Goal: Task Accomplishment & Management: Complete application form

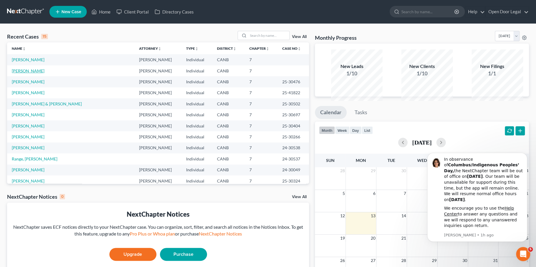
click at [44, 73] on link "[PERSON_NAME]" at bounding box center [28, 70] width 33 height 5
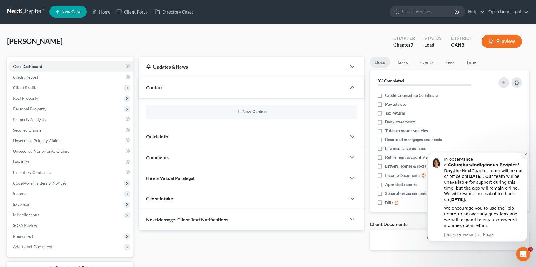
click at [525, 156] on icon "Dismiss notification" at bounding box center [525, 154] width 3 height 3
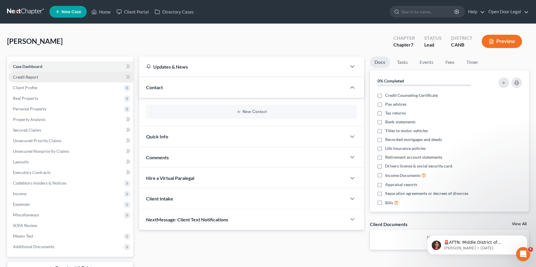
click at [47, 82] on link "Credit Report" at bounding box center [70, 77] width 125 height 11
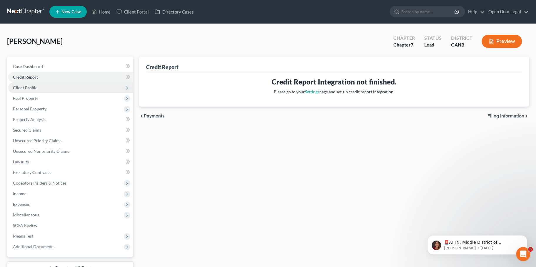
click at [47, 93] on span "Client Profile" at bounding box center [70, 87] width 125 height 11
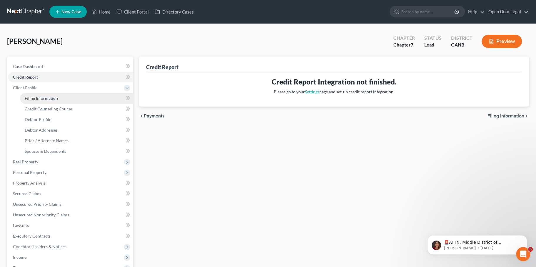
click at [49, 101] on span "Filing Information" at bounding box center [41, 98] width 33 height 5
select select "1"
select select "0"
select select "4"
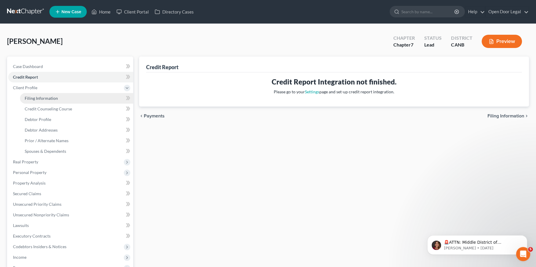
select select "0"
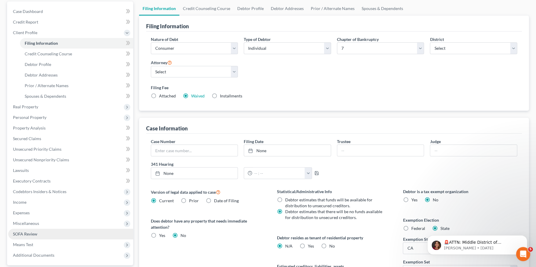
scroll to position [54, 0]
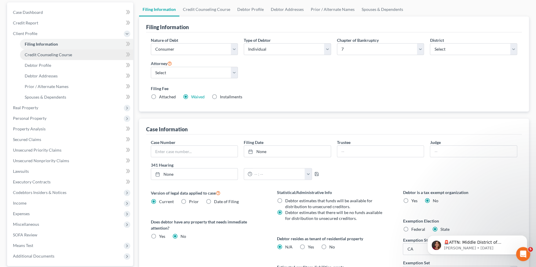
click at [66, 57] on span "Credit Counseling Course" at bounding box center [48, 54] width 47 height 5
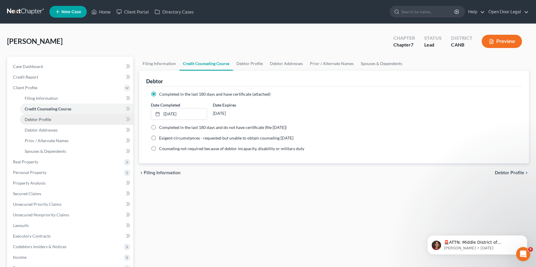
click at [51, 122] on span "Debtor Profile" at bounding box center [38, 119] width 26 height 5
select select "0"
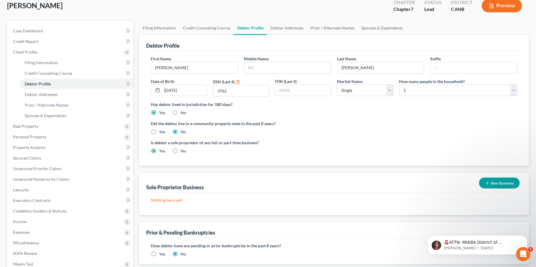
scroll to position [42, 0]
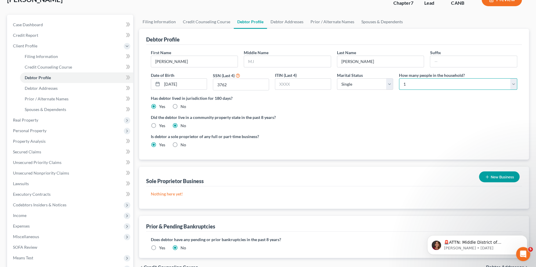
click at [501, 90] on select "Select 1 2 3 4 5 6 7 8 9 10 11 12 13 14 15 16 17 18 19 20" at bounding box center [458, 84] width 118 height 12
select select "2"
click at [399, 90] on select "Select 1 2 3 4 5 6 7 8 9 10 11 12 13 14 15 16 17 18 19 20" at bounding box center [458, 84] width 118 height 12
click at [385, 120] on label "Did the debtor live in a community property state in the past 8 years?" at bounding box center [334, 117] width 366 height 6
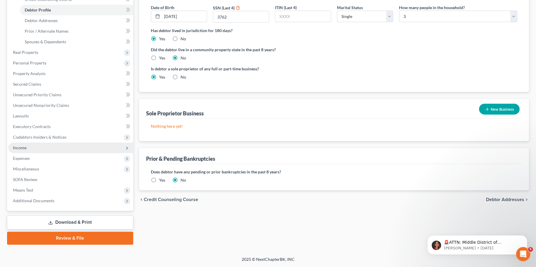
scroll to position [120, 0]
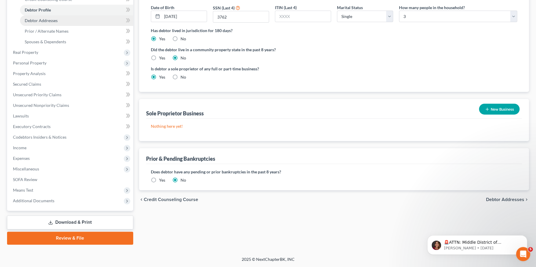
click at [69, 26] on link "Debtor Addresses" at bounding box center [76, 20] width 113 height 11
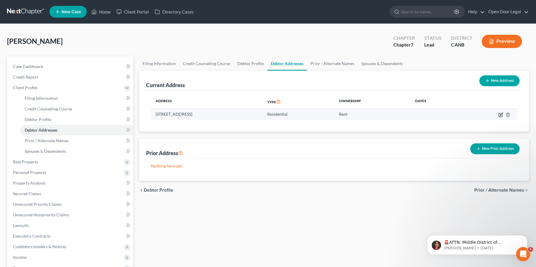
click at [499, 116] on icon "button" at bounding box center [501, 115] width 4 height 4
select select "4"
select select "0"
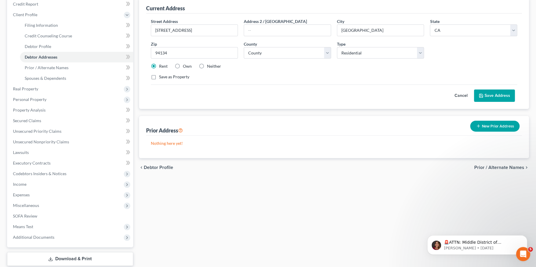
scroll to position [72, 0]
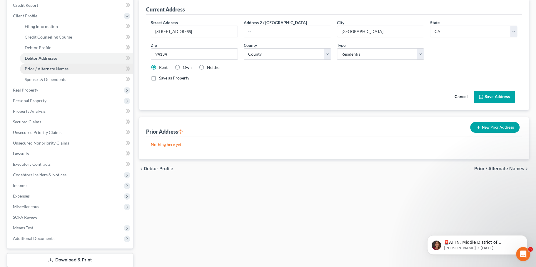
click at [68, 71] on span "Prior / Alternate Names" at bounding box center [47, 68] width 44 height 5
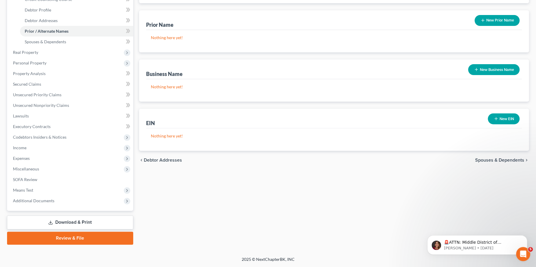
scroll to position [143, 0]
click at [69, 108] on span "Unsecured Nonpriority Claims" at bounding box center [41, 105] width 56 height 5
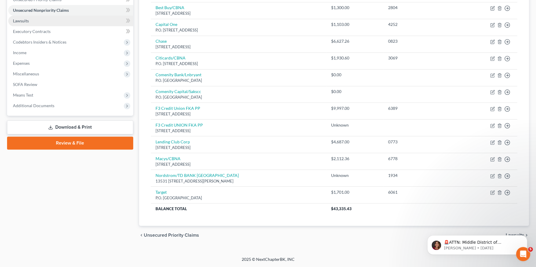
scroll to position [139, 0]
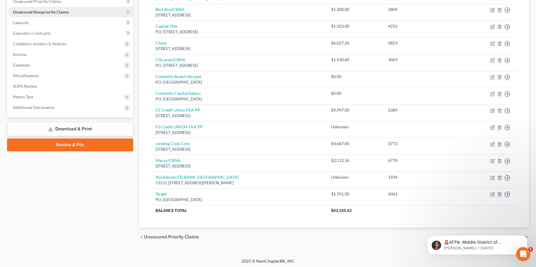
click at [76, 17] on link "Unsecured Nonpriority Claims" at bounding box center [70, 12] width 125 height 11
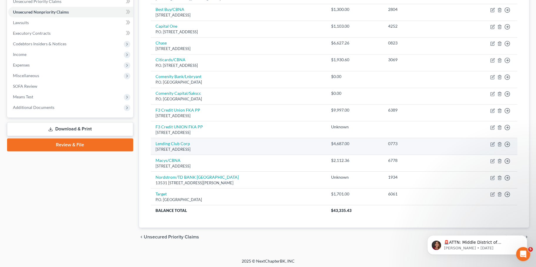
scroll to position [0, 0]
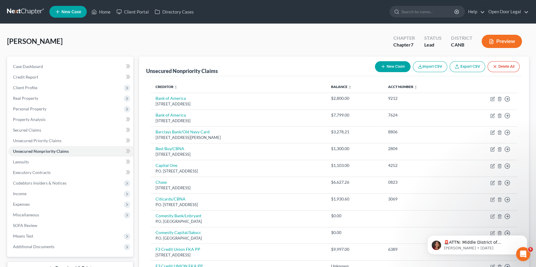
click at [375, 72] on button "New Claim" at bounding box center [393, 66] width 36 height 11
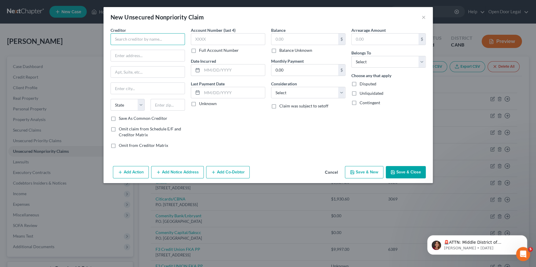
click at [129, 45] on input "text" at bounding box center [148, 39] width 74 height 12
click at [144, 45] on input "text" at bounding box center [148, 39] width 74 height 12
click at [128, 45] on input "IRS" at bounding box center [148, 39] width 74 height 12
type input "I"
click at [111, 45] on input "Interal Rvenue" at bounding box center [148, 39] width 74 height 12
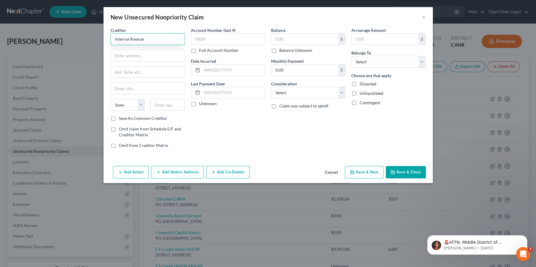
click at [111, 45] on input "Internal Rvenue" at bounding box center [148, 39] width 74 height 12
click at [125, 45] on input "Internal Revenue" at bounding box center [148, 39] width 74 height 12
type input "Internal Revenue Services"
click at [213, 45] on input "text" at bounding box center [228, 39] width 74 height 12
type input "3762"
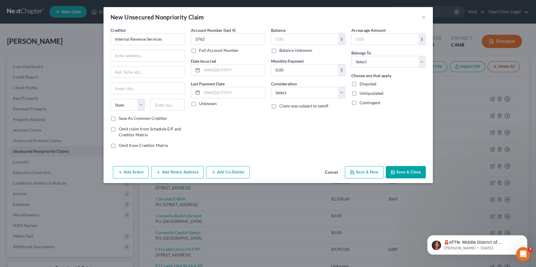
click at [258, 26] on div "New Unsecured Nonpriority Claim ×" at bounding box center [267, 17] width 329 height 20
click at [209, 45] on input "3762" at bounding box center [228, 39] width 74 height 12
click at [292, 45] on input "text" at bounding box center [304, 39] width 67 height 11
click at [199, 106] on label "Unknown" at bounding box center [208, 104] width 18 height 6
click at [201, 104] on input "Unknown" at bounding box center [203, 103] width 4 height 4
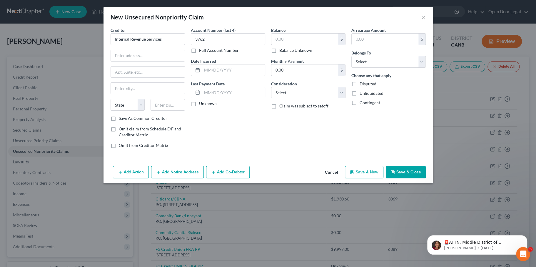
checkbox input "true"
click at [279, 53] on label "Balance Unknown" at bounding box center [295, 50] width 33 height 6
click at [282, 51] on input "Balance Unknown" at bounding box center [284, 49] width 4 height 4
checkbox input "true"
type input "0.00"
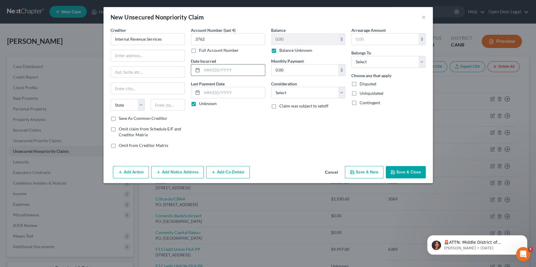
click at [215, 76] on input "text" at bounding box center [233, 69] width 63 height 11
click at [202, 76] on input "text" at bounding box center [233, 69] width 63 height 11
click at [202, 153] on div "Account Number (last 4) 3762 Full Account Number Date Incurred Last Payment Dat…" at bounding box center [228, 90] width 80 height 126
click at [228, 153] on div "Account Number (last 4) 3762 Full Account Number Date Incurred Last Payment Dat…" at bounding box center [228, 90] width 80 height 126
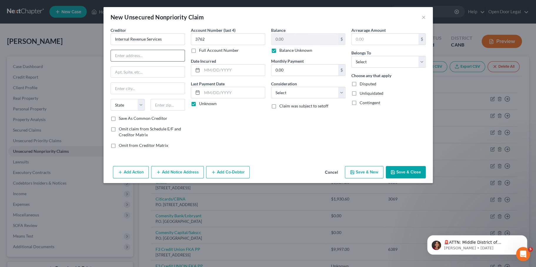
click at [121, 61] on input "text" at bounding box center [148, 55] width 74 height 11
paste input "P.O. Box 7346"
type input "P.O. Box 7346"
click at [113, 94] on input "text" at bounding box center [148, 88] width 74 height 11
click at [118, 94] on input "text" at bounding box center [148, 88] width 74 height 11
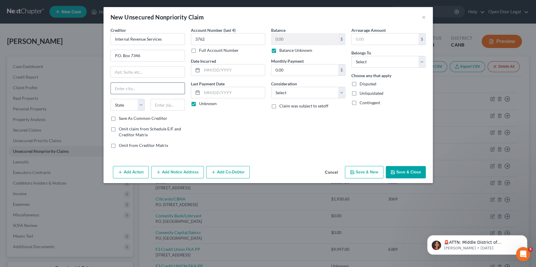
paste input "[GEOGRAPHIC_DATA], [GEOGRAPHIC_DATA] 19101-7346"
type input "[GEOGRAPHIC_DATA], [GEOGRAPHIC_DATA] 19101-7346"
click at [111, 111] on select "State [US_STATE] AK AR AZ CA CO CT DE DC [GEOGRAPHIC_DATA] [GEOGRAPHIC_DATA] GU…" at bounding box center [128, 105] width 34 height 12
select select "39"
click at [111, 111] on select "State [US_STATE] AK AR AZ CA CO CT DE DC [GEOGRAPHIC_DATA] [GEOGRAPHIC_DATA] GU…" at bounding box center [128, 105] width 34 height 12
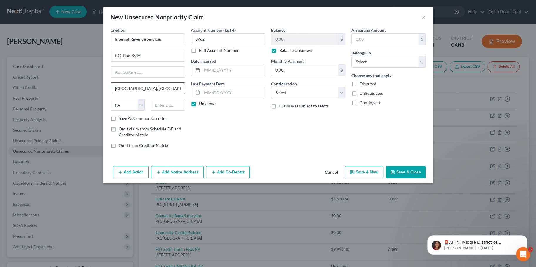
drag, startPoint x: 114, startPoint y: 111, endPoint x: 148, endPoint y: 112, distance: 33.8
click at [148, 94] on input "[GEOGRAPHIC_DATA], [GEOGRAPHIC_DATA] 19101-7346" at bounding box center [148, 88] width 74 height 11
type input "[GEOGRAPHIC_DATA], [GEOGRAPHIC_DATA]"
click at [150, 111] on input "text" at bounding box center [167, 105] width 34 height 12
paste input "19101-7346"
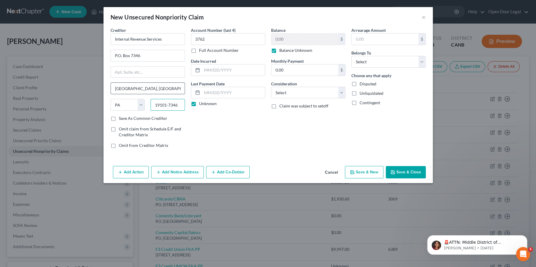
type input "19101-7346"
drag, startPoint x: 114, startPoint y: 110, endPoint x: 59, endPoint y: 109, distance: 54.7
click at [60, 110] on div "New Unsecured Nonpriority Claim × Creditor * Internal Revenue Services P.O. [GE…" at bounding box center [268, 133] width 536 height 267
click at [148, 94] on input "[GEOGRAPHIC_DATA], [GEOGRAPHIC_DATA]" at bounding box center [148, 88] width 74 height 11
drag, startPoint x: 104, startPoint y: 109, endPoint x: 121, endPoint y: 109, distance: 17.0
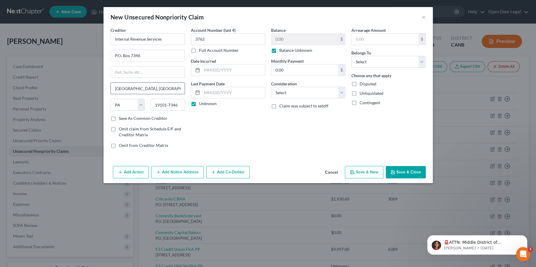
click at [120, 94] on input "[GEOGRAPHIC_DATA], [GEOGRAPHIC_DATA]" at bounding box center [148, 88] width 74 height 11
type input "[GEOGRAPHIC_DATA]"
click at [198, 153] on div "Account Number (last 4) 3762 Full Account Number Date Incurred Last Payment Dat…" at bounding box center [228, 90] width 80 height 126
click at [315, 76] on input "0.00" at bounding box center [304, 69] width 67 height 11
click at [389, 68] on select "Select Debtor 1 Only Debtor 2 Only Debtor 1 And Debtor 2 Only At Least One Of T…" at bounding box center [388, 62] width 74 height 12
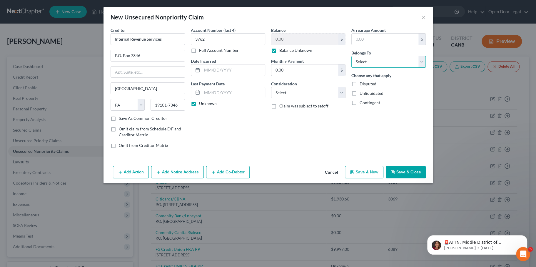
select select "0"
click at [371, 68] on select "Select Debtor 1 Only Debtor 2 Only Debtor 1 And Debtor 2 Only At Least One Of T…" at bounding box center [388, 62] width 74 height 12
click at [300, 98] on select "Select Cable / Satellite Services Collection Agency Credit Card Debt Debt Couns…" at bounding box center [308, 93] width 74 height 12
select select "7"
click at [271, 98] on select "Select Cable / Satellite Services Collection Agency Credit Card Debt Debt Couns…" at bounding box center [308, 93] width 74 height 12
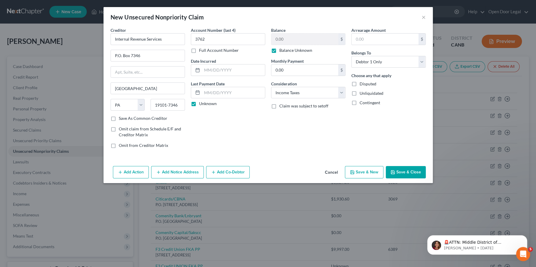
click at [344, 153] on div "Balance 0.00 $ Balance Unknown Balance Undetermined 0.00 $ Balance Unknown Mont…" at bounding box center [308, 90] width 80 height 126
drag, startPoint x: 435, startPoint y: 238, endPoint x: 769, endPoint y: 417, distance: 379.2
click at [418, 223] on html "🚨ATTN: Middle District of [US_STATE] The court has added a new Credit Counselin…" at bounding box center [477, 243] width 118 height 41
click at [300, 76] on input "0.00" at bounding box center [304, 69] width 67 height 11
click at [372, 178] on button "Save & New" at bounding box center [364, 172] width 39 height 12
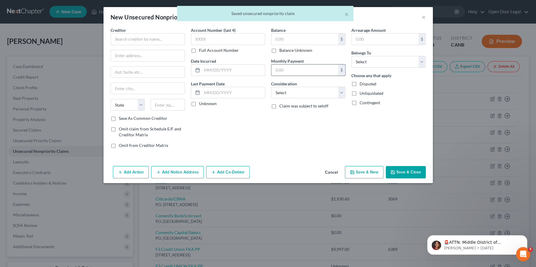
click at [307, 76] on input "text" at bounding box center [304, 69] width 67 height 11
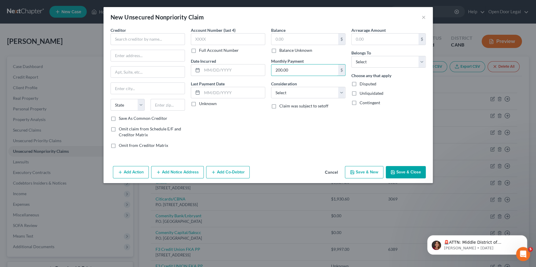
type input "200.00"
click at [316, 153] on div "Balance $ Balance Unknown Balance Undetermined $ Balance Unknown Monthly Paymen…" at bounding box center [308, 90] width 80 height 126
click at [199, 106] on label "Unknown" at bounding box center [208, 104] width 18 height 6
click at [201, 104] on input "Unknown" at bounding box center [203, 103] width 4 height 4
checkbox input "true"
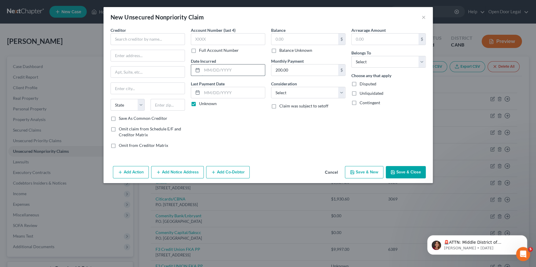
click at [202, 76] on input "text" at bounding box center [233, 69] width 63 height 11
type input "0"
click at [426, 21] on button "×" at bounding box center [424, 17] width 4 height 7
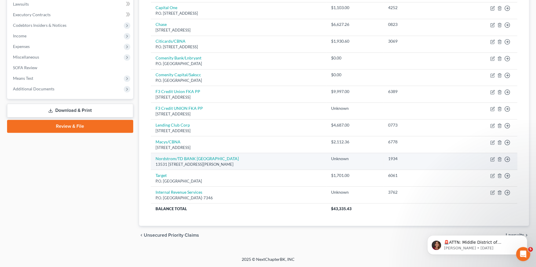
scroll to position [250, 0]
click at [197, 156] on link "Nordstrom/TD BANK [GEOGRAPHIC_DATA]" at bounding box center [196, 158] width 83 height 5
select select "5"
select select "2"
select select "0"
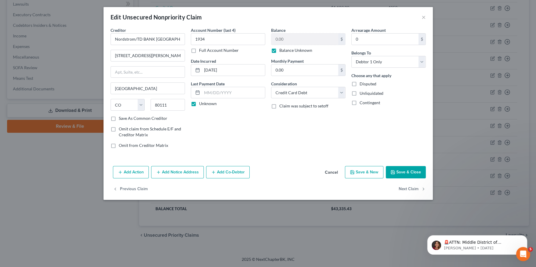
click at [426, 178] on button "Save & Close" at bounding box center [406, 172] width 40 height 12
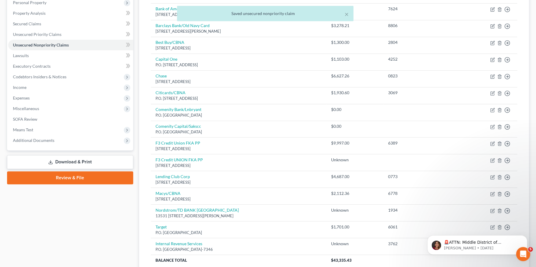
scroll to position [0, 0]
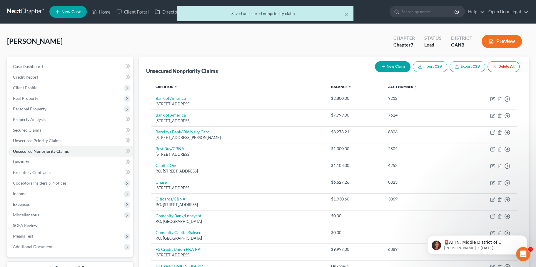
click at [375, 72] on button "New Claim" at bounding box center [393, 66] width 36 height 11
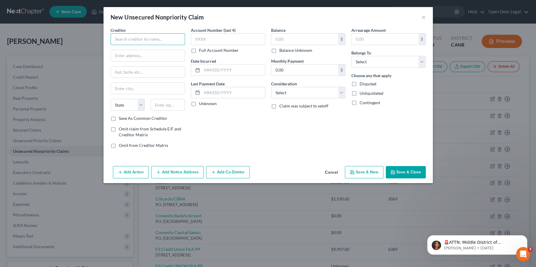
click at [141, 45] on input "text" at bounding box center [148, 39] width 74 height 12
paste input "[STREET_ADDRESS]"
drag, startPoint x: 98, startPoint y: 47, endPoint x: 119, endPoint y: 50, distance: 21.4
click at [119, 45] on input "[STREET_ADDRESS]" at bounding box center [148, 39] width 74 height 12
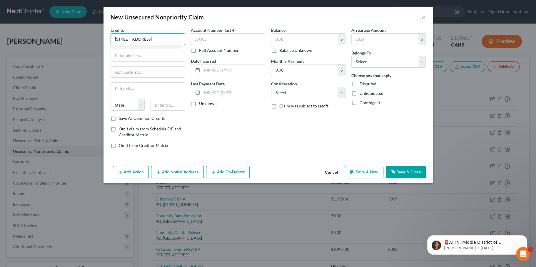
scroll to position [0, 0]
drag, startPoint x: 75, startPoint y: 49, endPoint x: 85, endPoint y: 50, distance: 9.7
click at [111, 45] on input "[STREET_ADDRESS]" at bounding box center [148, 39] width 74 height 12
drag, startPoint x: 75, startPoint y: 46, endPoint x: 115, endPoint y: 50, distance: 40.5
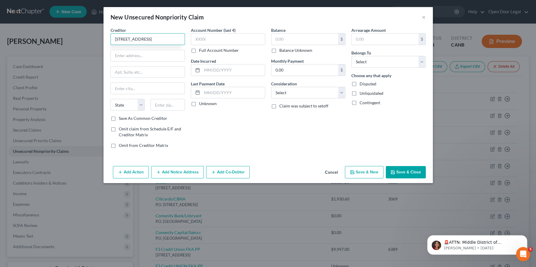
click at [115, 45] on input "[STREET_ADDRESS]" at bounding box center [148, 39] width 74 height 12
type input "[STREET_ADDRESS]"
click at [111, 61] on input "text" at bounding box center [148, 55] width 74 height 11
paste input "[STREET_ADDRESS]"
type input "[STREET_ADDRESS]"
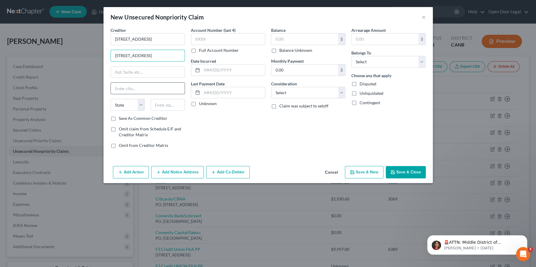
click at [111, 94] on input "text" at bounding box center [148, 88] width 74 height 11
type input "Edina"
click at [111, 111] on select "State [US_STATE] AK AR AZ CA CO CT DE DC [GEOGRAPHIC_DATA] [GEOGRAPHIC_DATA] GU…" at bounding box center [128, 105] width 34 height 12
select select "24"
click at [111, 111] on select "State [US_STATE] AK AR AZ CA CO CT DE DC [GEOGRAPHIC_DATA] [GEOGRAPHIC_DATA] GU…" at bounding box center [128, 105] width 34 height 12
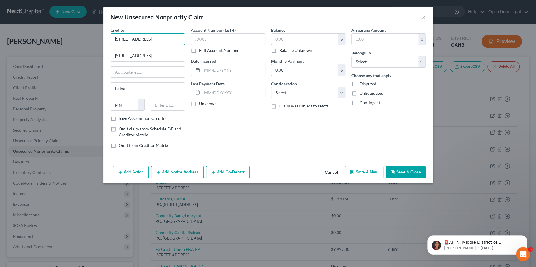
drag, startPoint x: 126, startPoint y: 51, endPoint x: 148, endPoint y: 51, distance: 22.6
click at [148, 45] on input "[STREET_ADDRESS]" at bounding box center [148, 39] width 74 height 12
click at [150, 111] on input "text" at bounding box center [167, 105] width 34 height 12
type input ", [GEOGRAPHIC_DATA], [GEOGRAPHIC_DATA]"
paste input "55439"
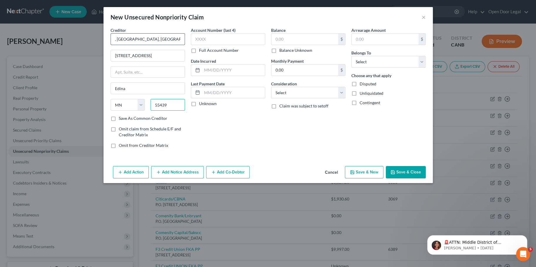
type input "55439"
type input "[GEOGRAPHIC_DATA]"
drag, startPoint x: 127, startPoint y: 49, endPoint x: 52, endPoint y: 49, distance: 75.5
click at [52, 49] on div "New Unsecured Nonpriority Claim × Creditor * , [GEOGRAPHIC_DATA][US_STATE] AZ C…" at bounding box center [268, 133] width 536 height 267
click at [123, 78] on input "text" at bounding box center [148, 71] width 74 height 11
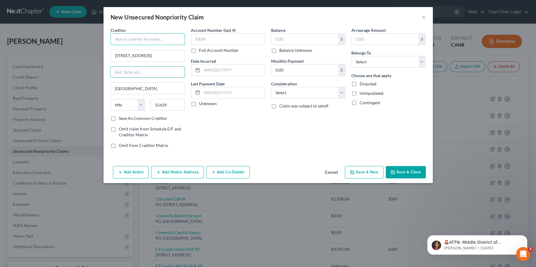
click at [135, 45] on input "text" at bounding box center [148, 39] width 74 height 12
paste input "RADIUS GLOBAL SOLUTIONS LLC"
type input "RADIUS GLOBAL SOLUTIONS LLC"
click at [193, 45] on input "text" at bounding box center [228, 39] width 74 height 12
paste input "8359"
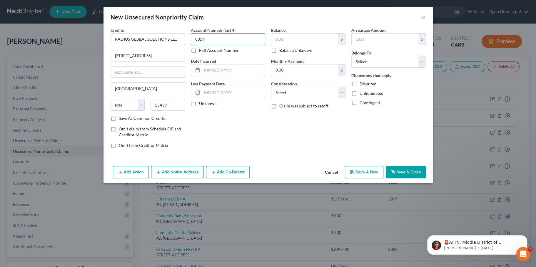
type input "8359"
click at [279, 53] on label "Balance Unknown" at bounding box center [295, 50] width 33 height 6
click at [282, 51] on input "Balance Unknown" at bounding box center [284, 49] width 4 height 4
checkbox input "true"
type input "0.00"
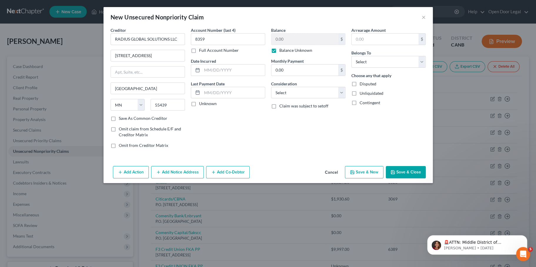
click at [199, 106] on label "Unknown" at bounding box center [208, 104] width 18 height 6
click at [201, 104] on input "Unknown" at bounding box center [203, 103] width 4 height 4
checkbox input "true"
click at [111, 78] on input "text" at bounding box center [148, 71] width 74 height 11
drag, startPoint x: 117, startPoint y: 69, endPoint x: 62, endPoint y: 72, distance: 54.8
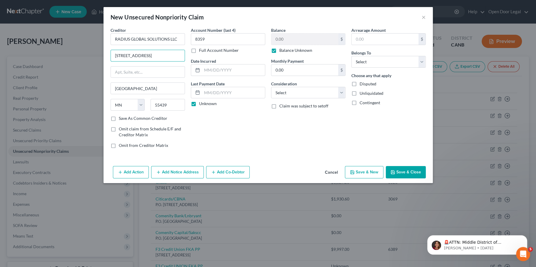
click at [103, 72] on div "Creditor * RADIUS GLOBAL SOLUTIONS LLC [STREET_ADDRESS][GEOGRAPHIC_DATA][US_STA…" at bounding box center [267, 95] width 329 height 136
paste input "P.O. [GEOGRAPHIC_DATA]-0916"
drag, startPoint x: 92, startPoint y: 71, endPoint x: 61, endPoint y: 67, distance: 31.3
click at [61, 67] on div "New Unsecured Nonpriority Claim × Creditor * RADIUS GLOBAL SOLUTIONS LLC P.O. […" at bounding box center [268, 133] width 536 height 267
click at [120, 61] on input "P.O. [GEOGRAPHIC_DATA]-0916" at bounding box center [148, 55] width 74 height 11
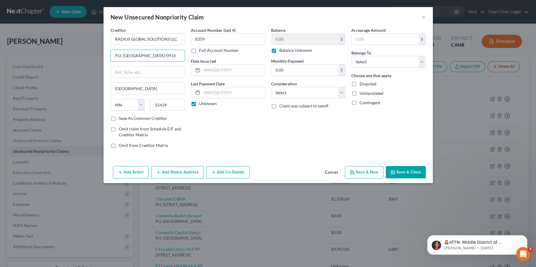
scroll to position [0, 22]
drag, startPoint x: 114, startPoint y: 69, endPoint x: 200, endPoint y: 74, distance: 85.7
click at [200, 74] on div "Creditor * RADIUS GLOBAL SOLUTIONS LLC P.O. [GEOGRAPHIC_DATA]-0916 [GEOGRAPHIC_…" at bounding box center [268, 90] width 321 height 126
type input "P.O. Box 390846"
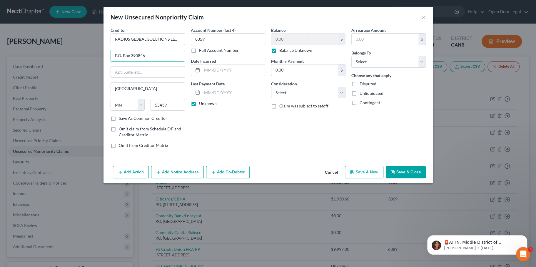
click at [426, 178] on button "Save & Close" at bounding box center [406, 172] width 40 height 12
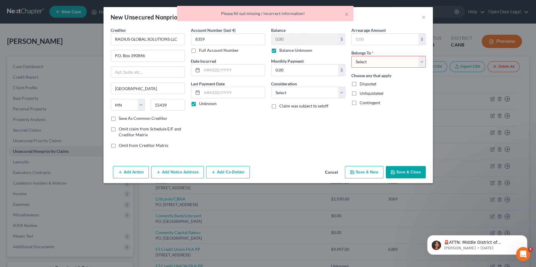
click at [252, 153] on div "Account Number (last 4) 8359 Full Account Number Date Incurred Last Payment Dat…" at bounding box center [228, 90] width 80 height 126
click at [407, 68] on select "Select Debtor 1 Only Debtor 2 Only Debtor 1 And Debtor 2 Only At Least One Of T…" at bounding box center [388, 62] width 74 height 12
select select "0"
click at [371, 68] on select "Select Debtor 1 Only Debtor 2 Only Debtor 1 And Debtor 2 Only At Least One Of T…" at bounding box center [388, 62] width 74 height 12
click at [326, 98] on select "Select Cable / Satellite Services Collection Agency Credit Card Debt Debt Couns…" at bounding box center [308, 93] width 74 height 12
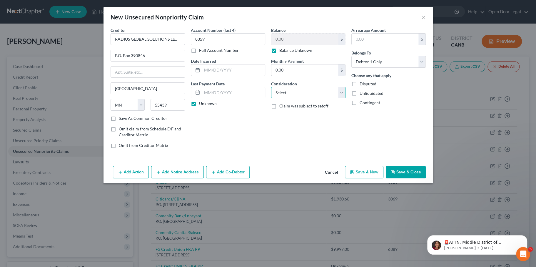
select select "1"
click at [271, 98] on select "Select Cable / Satellite Services Collection Agency Credit Card Debt Debt Couns…" at bounding box center [308, 93] width 74 height 12
click at [348, 153] on div "Balance 0.00 $ Balance Unknown Balance Undetermined 0.00 $ Balance Unknown Mont…" at bounding box center [308, 90] width 80 height 126
click at [303, 76] on input "0.00" at bounding box center [304, 69] width 67 height 11
type input "5"
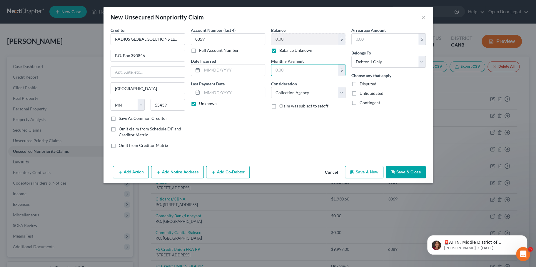
click at [426, 178] on button "Save & Close" at bounding box center [406, 172] width 40 height 12
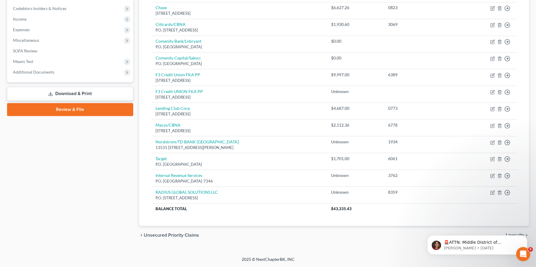
scroll to position [182, 0]
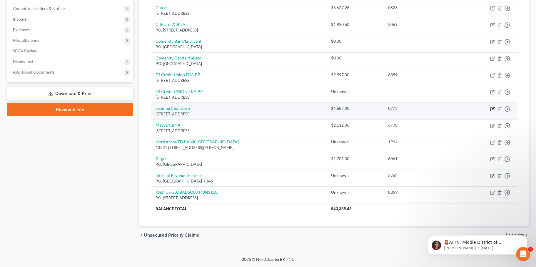
click at [490, 111] on icon "button" at bounding box center [492, 108] width 5 height 5
select select "4"
select select "14"
select select "0"
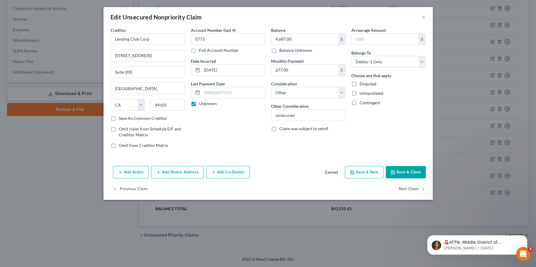
click at [235, 53] on div "Full Account Number" at bounding box center [228, 50] width 74 height 6
drag, startPoint x: 231, startPoint y: 51, endPoint x: 164, endPoint y: 46, distance: 66.6
click at [164, 46] on div "Creditor * Lending Club Corp [STREET_ADDRESS][GEOGRAPHIC_DATA][US_STATE] AZ CA …" at bounding box center [268, 90] width 321 height 126
paste input "773"
drag, startPoint x: 207, startPoint y: 53, endPoint x: 157, endPoint y: 46, distance: 51.0
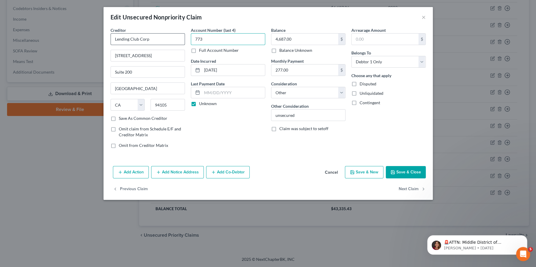
click at [157, 46] on div "Creditor * Lending Club Corp [STREET_ADDRESS][GEOGRAPHIC_DATA][US_STATE] AZ CA …" at bounding box center [268, 90] width 321 height 126
paste input "0570"
drag, startPoint x: 193, startPoint y: 54, endPoint x: 165, endPoint y: 45, distance: 29.4
click at [165, 54] on div "Creditor * Lending Club Corp [STREET_ADDRESS][GEOGRAPHIC_DATA][US_STATE] AZ CA …" at bounding box center [268, 90] width 321 height 126
type input "0"
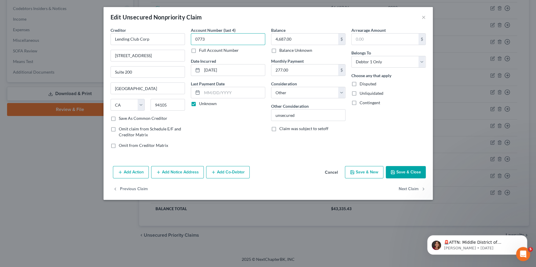
type input "0773"
click at [229, 153] on div "Account Number (last 4) 0773 Full Account Number Date Incurred [DATE] Last Paym…" at bounding box center [228, 90] width 80 height 126
click at [334, 98] on select "Select Cable / Satellite Services Collection Agency Credit Card Debt Debt Couns…" at bounding box center [308, 93] width 74 height 12
click at [271, 98] on select "Select Cable / Satellite Services Collection Agency Credit Card Debt Debt Couns…" at bounding box center [308, 93] width 74 height 12
click at [302, 121] on input "unsecured" at bounding box center [308, 114] width 74 height 11
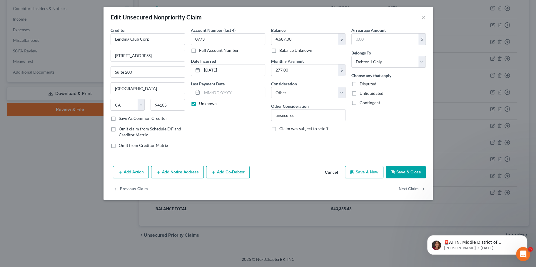
click at [297, 87] on label "Consideration" at bounding box center [284, 84] width 26 height 6
click at [300, 98] on select "Select Cable / Satellite Services Collection Agency Credit Card Debt Debt Couns…" at bounding box center [308, 93] width 74 height 12
click at [308, 121] on input "unsecured" at bounding box center [308, 114] width 74 height 11
type input "unsecured personal loan"
drag, startPoint x: 436, startPoint y: 216, endPoint x: 337, endPoint y: 214, distance: 99.4
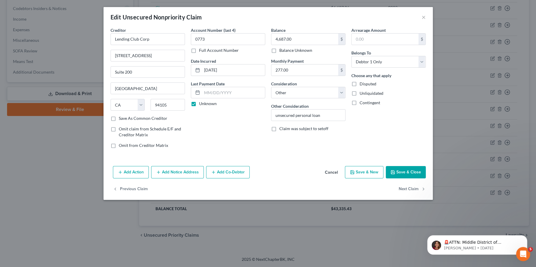
click at [337, 183] on div "Add Action Add Notice Address Add Co-Debtor Cancel Save & New Save & Close" at bounding box center [267, 172] width 329 height 19
click at [426, 178] on button "Save & Close" at bounding box center [406, 172] width 40 height 12
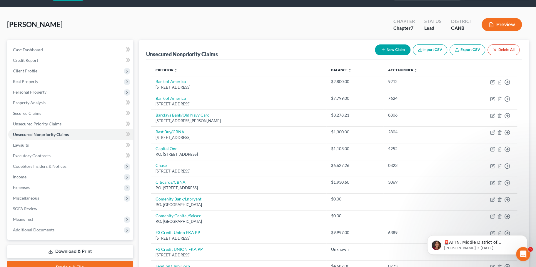
scroll to position [0, 0]
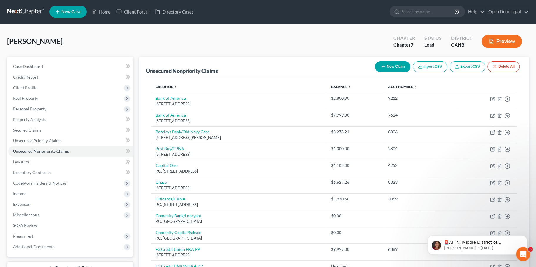
drag, startPoint x: 362, startPoint y: 78, endPoint x: 313, endPoint y: 57, distance: 53.6
click at [313, 57] on div "[PERSON_NAME] Upgraded Chapter Chapter 7 Status Lead District CANB Preview Peti…" at bounding box center [268, 227] width 522 height 392
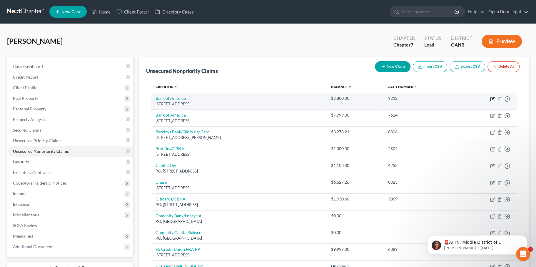
click at [491, 99] on icon "button" at bounding box center [492, 98] width 3 height 3
select select "45"
select select "2"
select select "0"
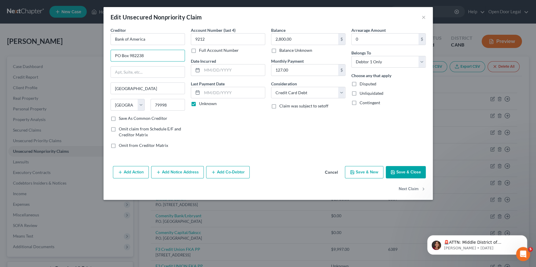
drag, startPoint x: 132, startPoint y: 70, endPoint x: 67, endPoint y: 67, distance: 65.6
click at [103, 67] on div "Creditor * Bank of America [GEOGRAPHIC_DATA] [GEOGRAPHIC_DATA] [US_STATE][GEOGR…" at bounding box center [267, 95] width 329 height 136
paste input "Bank of America [STREET_ADDRESS]"
drag, startPoint x: 111, startPoint y: 71, endPoint x: 133, endPoint y: 71, distance: 22.0
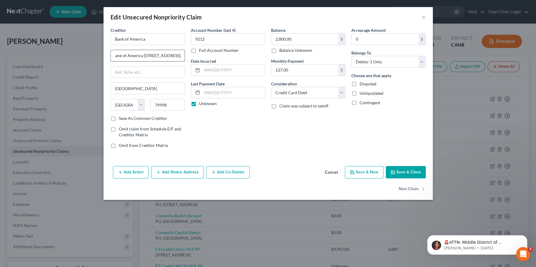
click at [134, 61] on input "Bank of America [STREET_ADDRESS]" at bounding box center [148, 55] width 74 height 11
type input "Bank of America [STREET_ADDRESS]"
drag, startPoint x: 100, startPoint y: 111, endPoint x: 65, endPoint y: 110, distance: 35.0
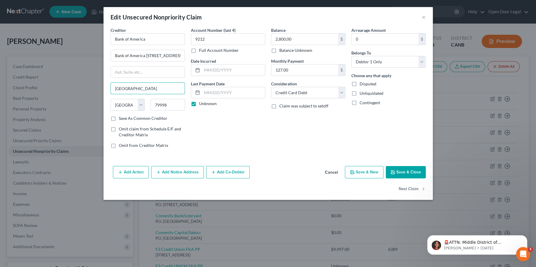
click at [103, 110] on div "Creditor * Bank of America Bank of America [GEOGRAPHIC_DATA] [GEOGRAPHIC_DATA] …" at bounding box center [267, 95] width 329 height 136
paste input "Wilmington"
type input "Wilmington"
click at [111, 111] on select "State [US_STATE] AK AR AZ CA CO CT DE DC [GEOGRAPHIC_DATA] [GEOGRAPHIC_DATA] GU…" at bounding box center [128, 105] width 34 height 12
select select "7"
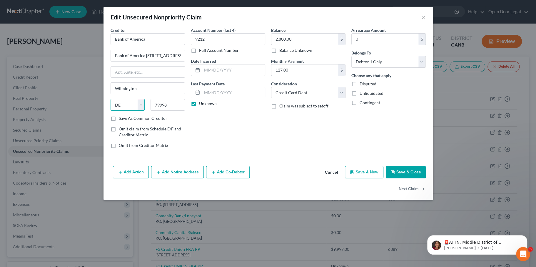
click at [111, 111] on select "State [US_STATE] AK AR AZ CA CO CT DE DC [GEOGRAPHIC_DATA] [GEOGRAPHIC_DATA] GU…" at bounding box center [128, 105] width 34 height 12
drag, startPoint x: 149, startPoint y: 69, endPoint x: 173, endPoint y: 71, distance: 23.9
click at [173, 71] on div "Creditor * Bank of America Bank of America [GEOGRAPHIC_DATA] , DE 19850 [GEOGRA…" at bounding box center [268, 90] width 321 height 126
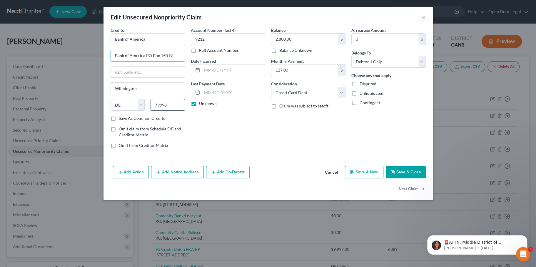
type input "Bank of America PO Box 15019 ,"
drag, startPoint x: 150, startPoint y: 131, endPoint x: 108, endPoint y: 132, distance: 41.7
click at [108, 115] on div "State [US_STATE] AK AR AZ CA CO CT DE DC [GEOGRAPHIC_DATA] [GEOGRAPHIC_DATA] GU…" at bounding box center [148, 107] width 80 height 16
paste input "DE 19850"
drag, startPoint x: 133, startPoint y: 126, endPoint x: 120, endPoint y: 125, distance: 13.0
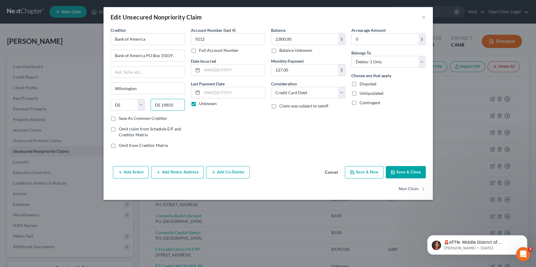
click at [148, 111] on div "DE 19850" at bounding box center [168, 105] width 40 height 12
type input "19850"
click at [152, 61] on input "Bank of America PO Box 15019 ," at bounding box center [148, 55] width 74 height 11
drag, startPoint x: 112, startPoint y: 69, endPoint x: 61, endPoint y: 58, distance: 52.4
click at [61, 59] on div "Edit Unsecured Nonpriority Claim × Creditor * Bank of America Bank of America […" at bounding box center [268, 133] width 536 height 267
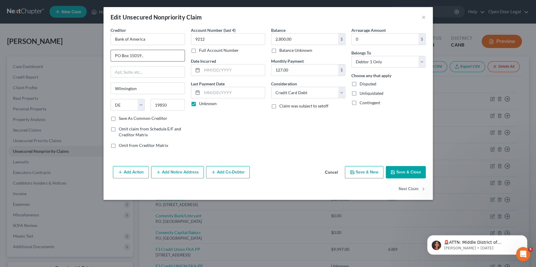
click at [118, 61] on input "PO Box 15019 ," at bounding box center [148, 55] width 74 height 11
type input "PO Box 15019"
click at [310, 98] on select "Select Cable / Satellite Services Collection Agency Credit Card Debt Debt Couns…" at bounding box center [308, 93] width 74 height 12
click at [271, 98] on select "Select Cable / Satellite Services Collection Agency Credit Card Debt Debt Couns…" at bounding box center [308, 93] width 74 height 12
click at [380, 153] on div "Arrearage Amount 0 $ Belongs To * Select Debtor 1 Only Debtor 2 Only Debtor 1 A…" at bounding box center [388, 90] width 80 height 126
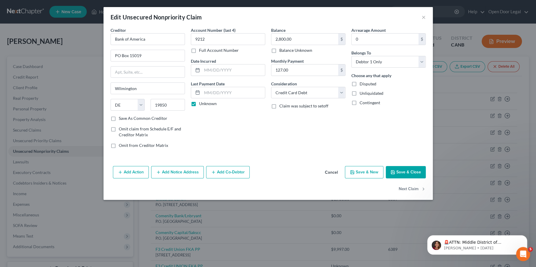
click at [279, 53] on label "Balance Unknown" at bounding box center [295, 50] width 33 height 6
click at [282, 51] on input "Balance Unknown" at bounding box center [284, 49] width 4 height 4
checkbox input "true"
type input "0.00"
click at [323, 98] on select "Select Cable / Satellite Services Collection Agency Credit Card Debt Debt Couns…" at bounding box center [308, 93] width 74 height 12
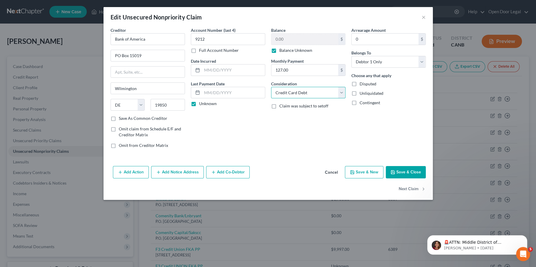
click at [271, 98] on select "Select Cable / Satellite Services Collection Agency Credit Card Debt Debt Couns…" at bounding box center [308, 93] width 74 height 12
click at [426, 178] on button "Save & Close" at bounding box center [406, 172] width 40 height 12
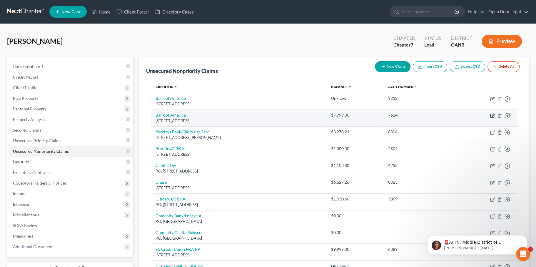
click at [490, 118] on icon "button" at bounding box center [492, 115] width 5 height 5
select select "45"
select select "2"
select select "0"
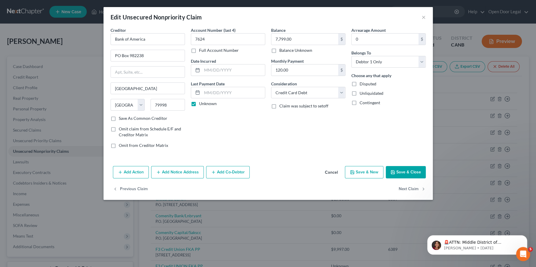
click at [279, 53] on label "Balance Unknown" at bounding box center [295, 50] width 33 height 6
click at [282, 51] on input "Balance Unknown" at bounding box center [284, 49] width 4 height 4
checkbox input "true"
type input "0.00"
drag, startPoint x: 301, startPoint y: 87, endPoint x: 270, endPoint y: 85, distance: 31.0
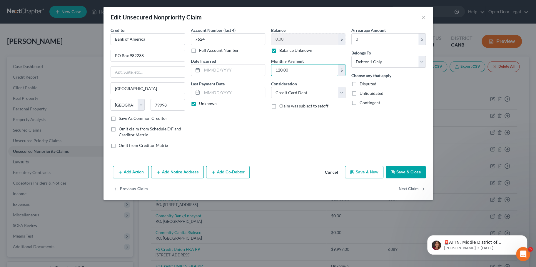
click at [270, 85] on div "Balance 0.00 $ Balance Unknown Balance Undetermined 0.00 $ Balance Unknown Mont…" at bounding box center [308, 90] width 80 height 126
click at [281, 153] on div "Balance 0.00 $ Balance Unknown Balance Undetermined 0.00 $ Balance Unknown Mont…" at bounding box center [308, 90] width 80 height 126
click at [301, 76] on input "199" at bounding box center [304, 69] width 67 height 11
type input "199.00"
click at [426, 178] on button "Save & Close" at bounding box center [406, 172] width 40 height 12
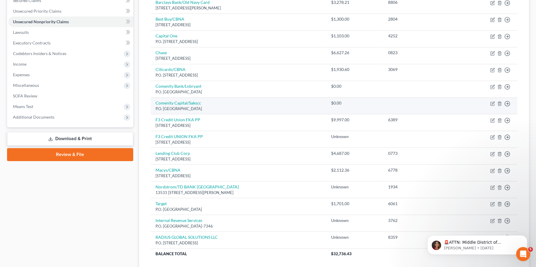
scroll to position [127, 0]
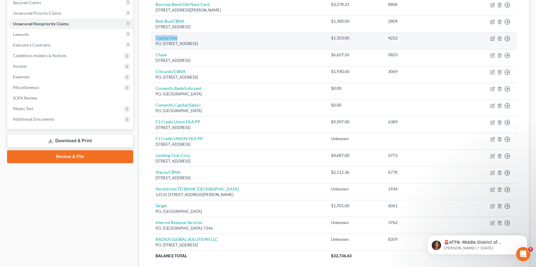
drag, startPoint x: 156, startPoint y: 76, endPoint x: 272, endPoint y: 72, distance: 116.5
click at [272, 49] on td "Capital One P.O. [STREET_ADDRESS]" at bounding box center [239, 40] width 176 height 17
click at [219, 49] on td "Capital One P.O. [STREET_ADDRESS]" at bounding box center [239, 40] width 176 height 17
drag, startPoint x: 159, startPoint y: 75, endPoint x: 369, endPoint y: 77, distance: 209.6
click at [369, 49] on tr "Capital One P.O. [GEOGRAPHIC_DATA], [GEOGRAPHIC_DATA] $1,103.00 4252 Move to D …" at bounding box center [334, 40] width 366 height 17
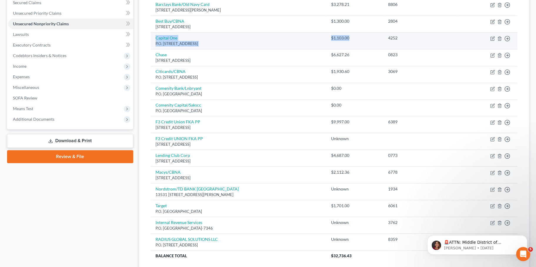
copy tr "Capital One P.O. [STREET_ADDRESS] $1,103.00"
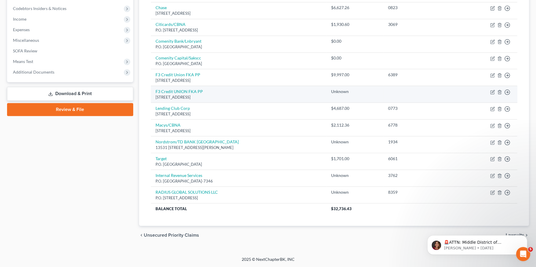
scroll to position [185, 0]
click at [497, 94] on icon "button" at bounding box center [499, 92] width 5 height 5
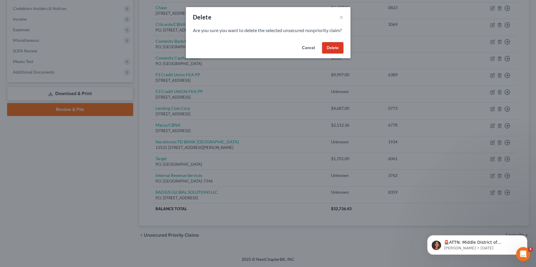
click at [343, 54] on button "Delete" at bounding box center [332, 48] width 21 height 12
